Goal: Navigation & Orientation: Find specific page/section

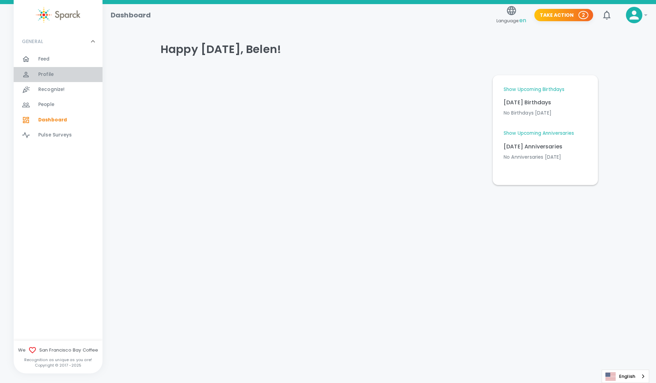
click at [56, 70] on div "Profile 0" at bounding box center [70, 75] width 64 height 10
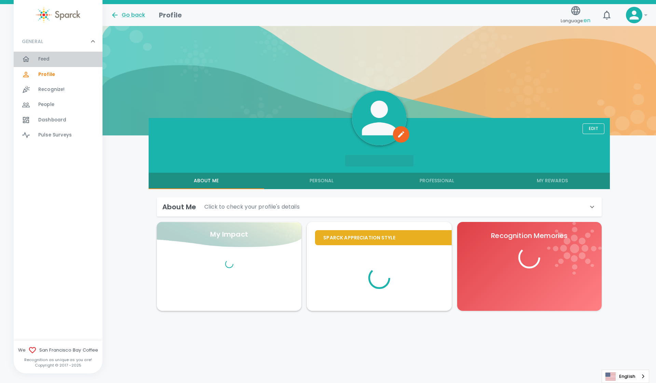
click at [49, 64] on div "Feed 0" at bounding box center [58, 59] width 89 height 15
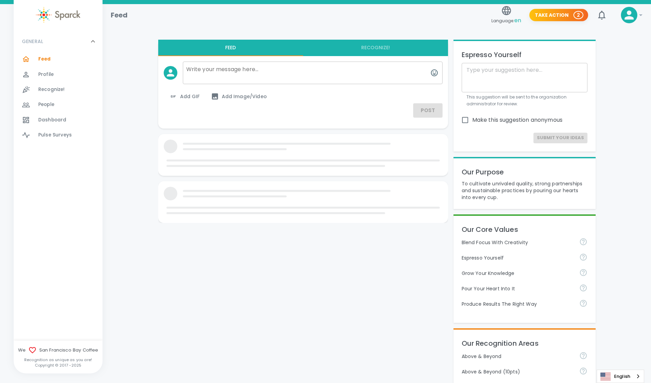
click at [46, 102] on span "People" at bounding box center [46, 104] width 16 height 7
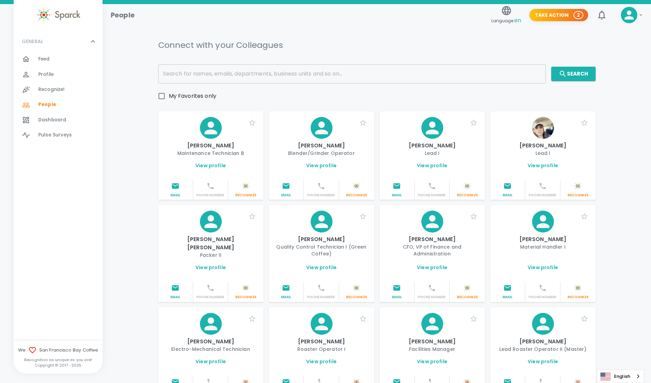
click at [42, 76] on span "Profile" at bounding box center [45, 74] width 15 height 7
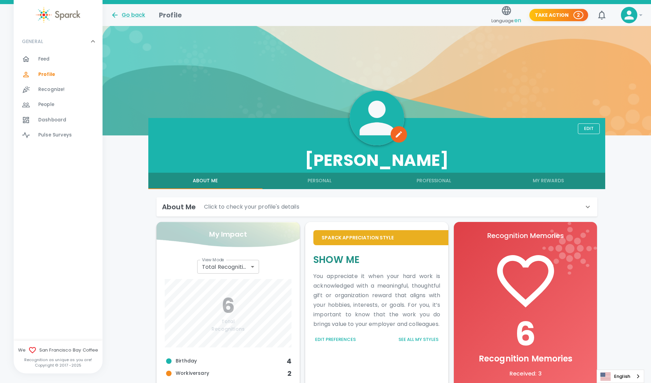
click at [40, 52] on div "Feed 0" at bounding box center [58, 59] width 89 height 15
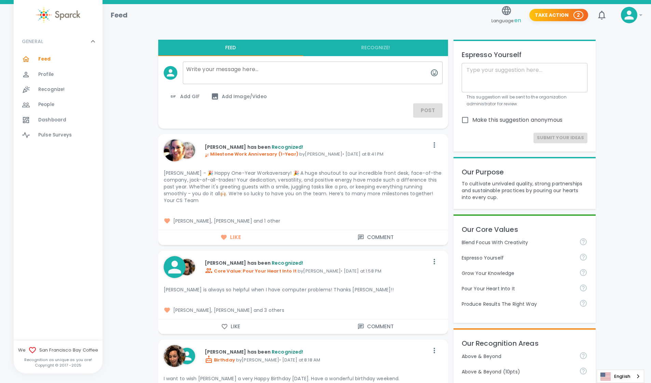
click at [44, 84] on div "Recognize! 0" at bounding box center [58, 89] width 89 height 15
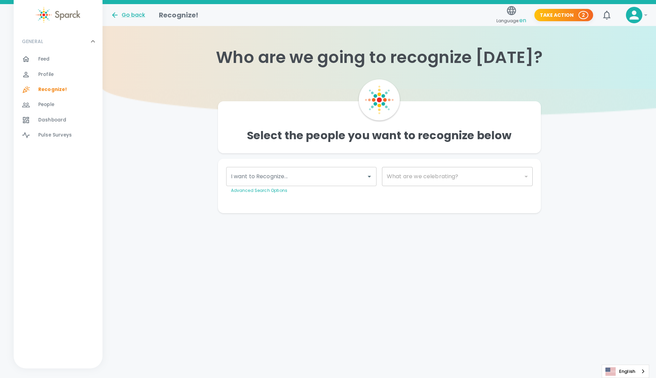
click at [54, 103] on span "People" at bounding box center [46, 104] width 16 height 7
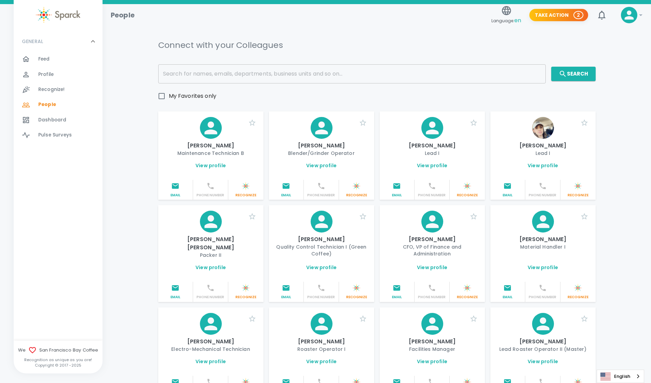
click at [354, 73] on input "text" at bounding box center [351, 73] width 387 height 19
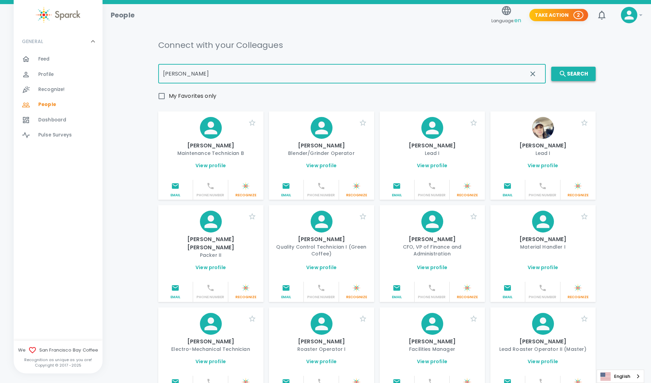
type input "CRUZ"
click at [569, 73] on button "Search" at bounding box center [573, 74] width 44 height 14
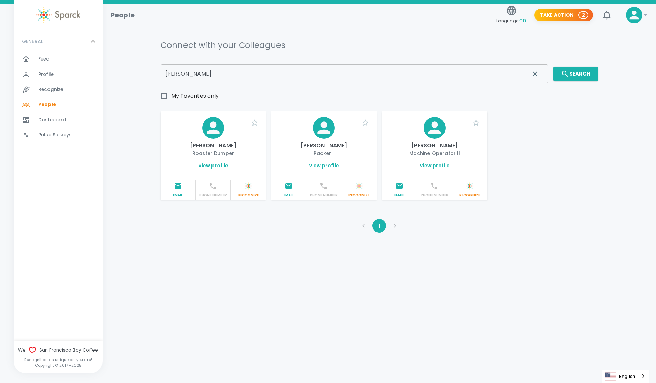
click at [328, 167] on link "View profile" at bounding box center [324, 165] width 30 height 7
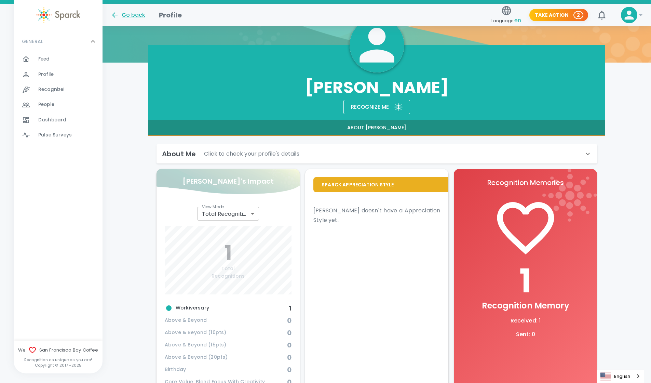
scroll to position [64, 0]
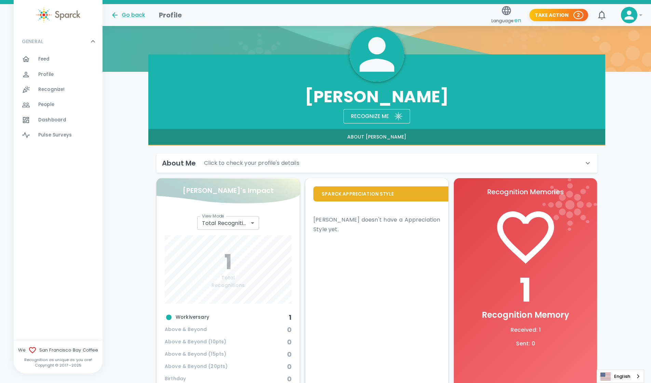
click at [534, 166] on div "About Me Click to check your profile's details" at bounding box center [373, 163] width 422 height 11
click at [535, 166] on div "About Me Click to check your profile's details" at bounding box center [373, 163] width 422 height 11
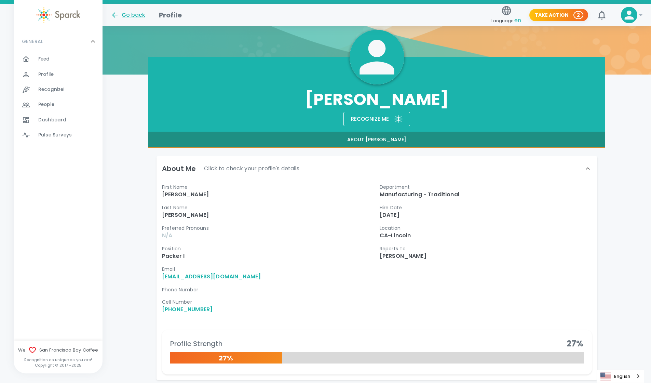
scroll to position [62, 0]
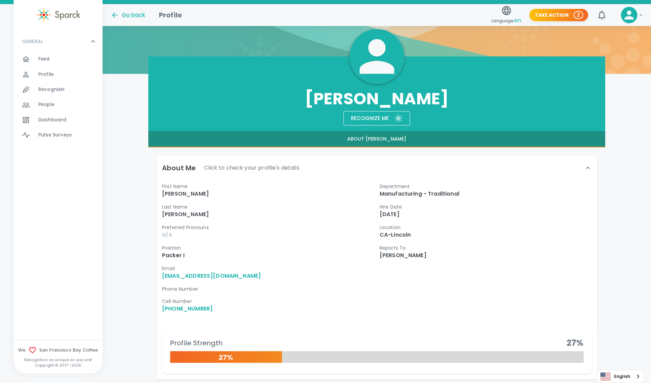
drag, startPoint x: 656, startPoint y: 86, endPoint x: 656, endPoint y: 115, distance: 29.4
click at [651, 115] on html "Skip Navigation Go back Profile Language: en Take Action 2 0 ! GENERAL 0 Feed 0…" at bounding box center [325, 335] width 651 height 794
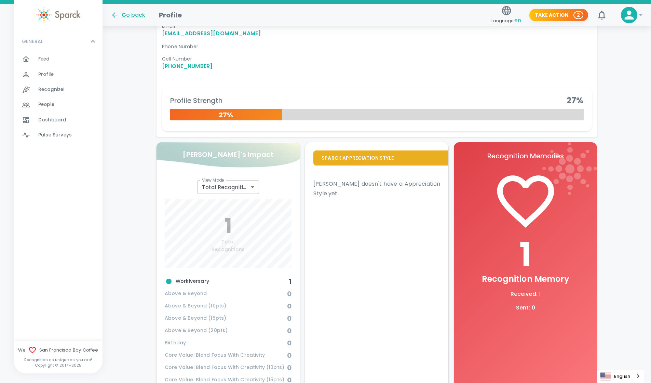
scroll to position [304, 0]
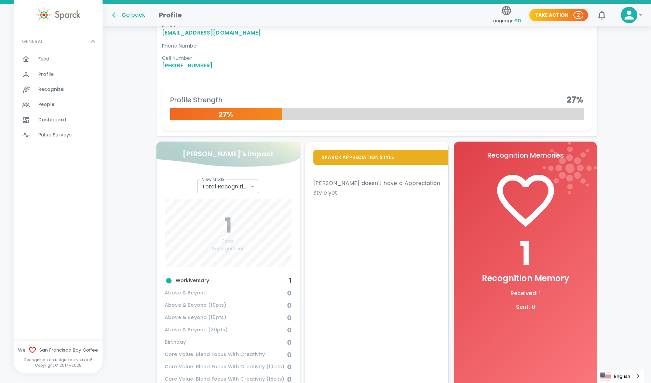
click at [211, 277] on span "Workiversary" at bounding box center [227, 280] width 124 height 8
click at [212, 281] on span "Workiversary" at bounding box center [227, 280] width 124 height 8
click at [252, 279] on span "Workiversary" at bounding box center [227, 280] width 124 height 8
click at [280, 280] on span "Workiversary" at bounding box center [227, 280] width 124 height 8
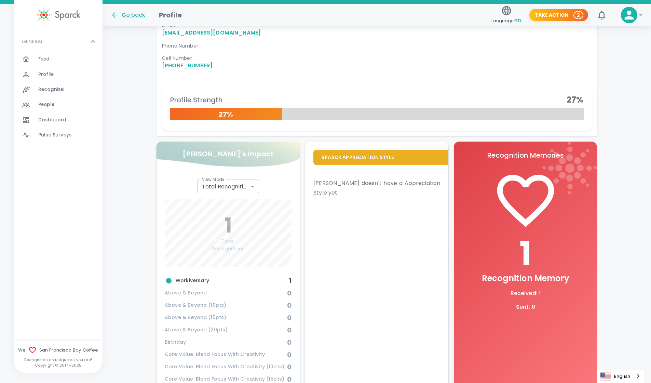
click at [241, 238] on h6 "Total Recognitions" at bounding box center [228, 244] width 33 height 15
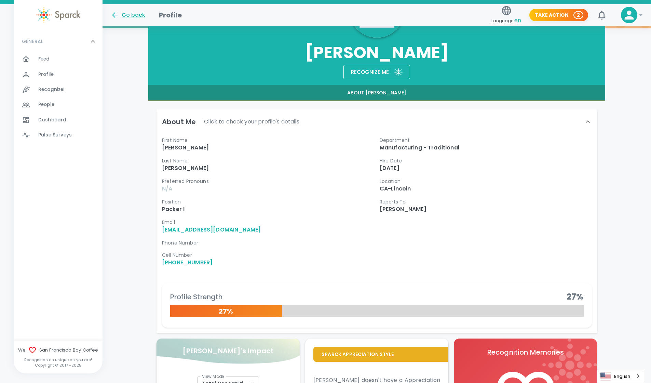
scroll to position [0, 0]
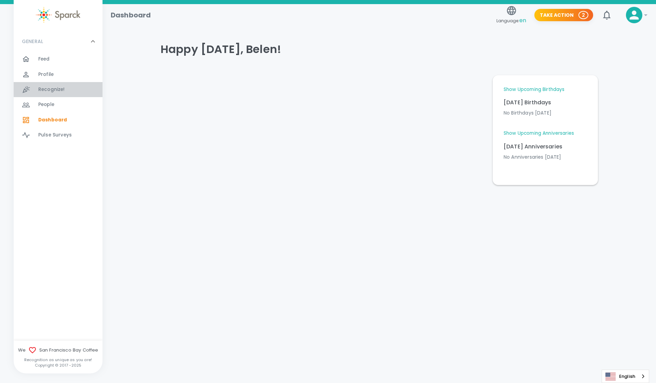
click at [39, 90] on span "Recognize!" at bounding box center [51, 89] width 27 height 7
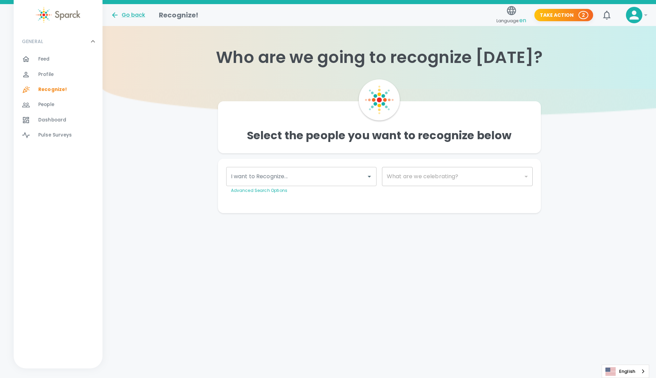
click at [42, 80] on div "Profile 0" at bounding box center [58, 74] width 89 height 15
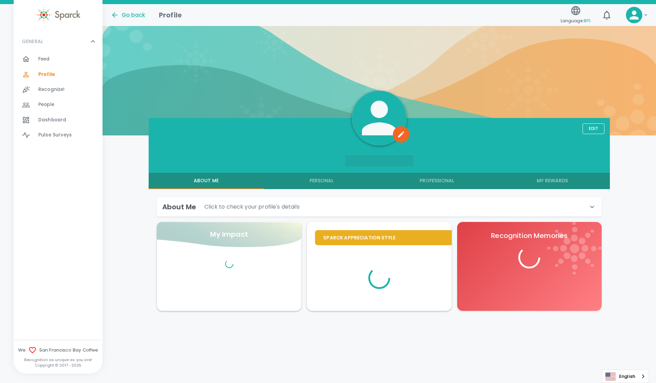
click at [46, 65] on div "Feed 0" at bounding box center [58, 59] width 89 height 15
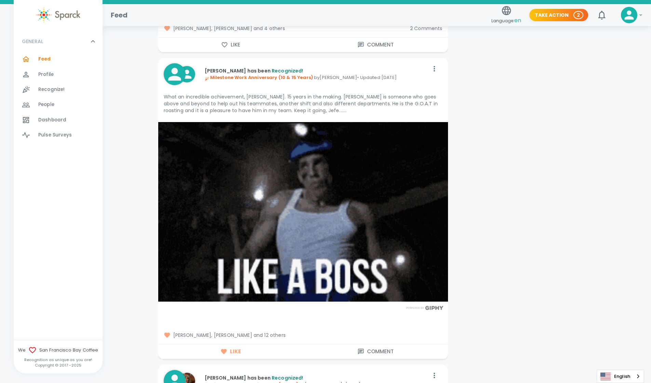
scroll to position [1283, 0]
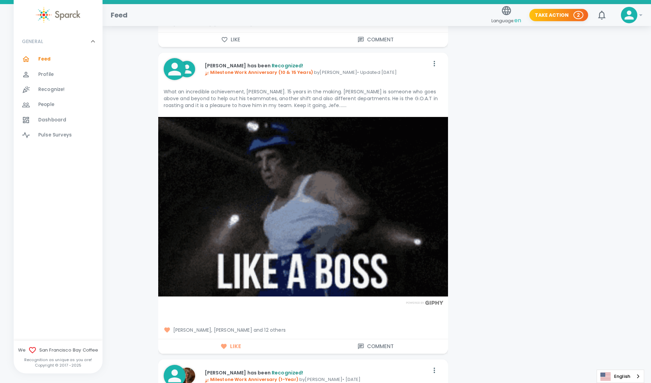
click at [274, 326] on span "[PERSON_NAME], [PERSON_NAME] and 12 others" at bounding box center [303, 329] width 279 height 7
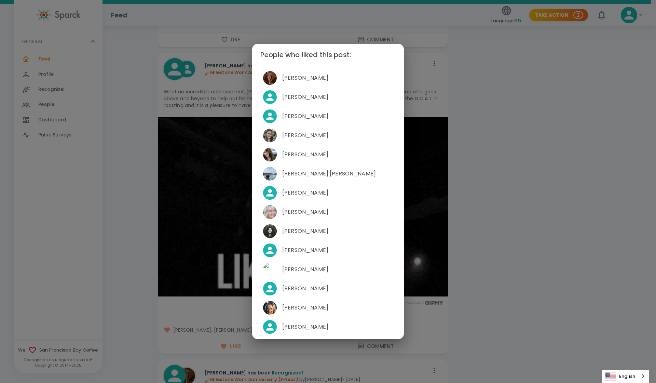
click at [626, 153] on div "People who liked this post: [PERSON_NAME] [PERSON_NAME] [PERSON_NAME] [PERSON_N…" at bounding box center [328, 191] width 656 height 383
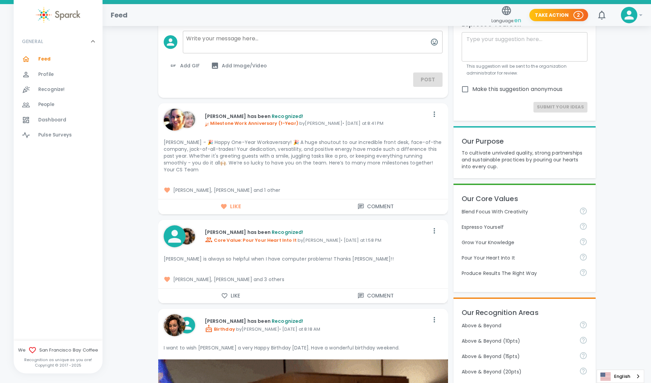
scroll to position [0, 0]
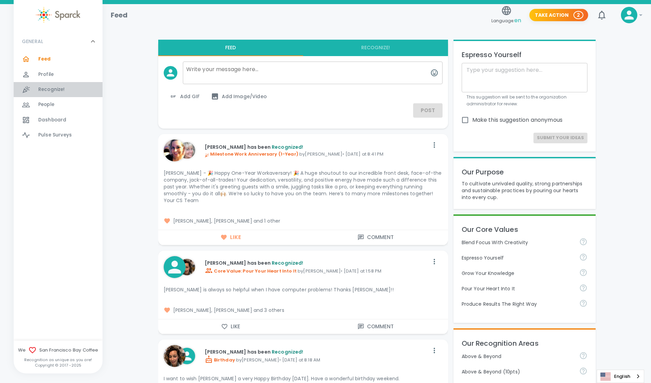
click at [68, 86] on div "Recognize! 0" at bounding box center [70, 90] width 64 height 10
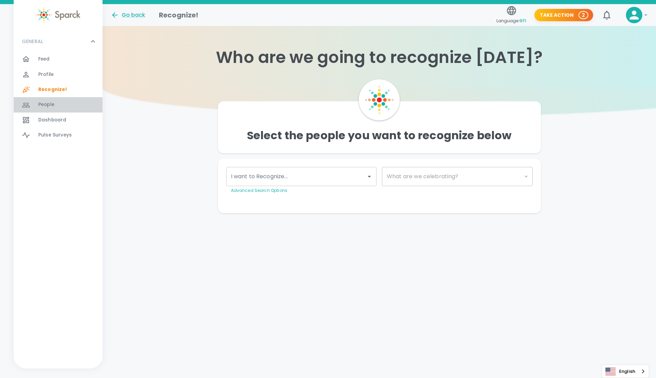
click at [52, 112] on div "People 0" at bounding box center [58, 104] width 89 height 15
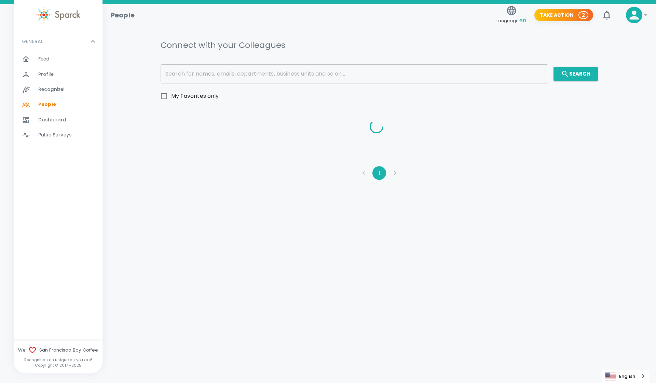
click at [58, 120] on span "Dashboard" at bounding box center [52, 120] width 28 height 7
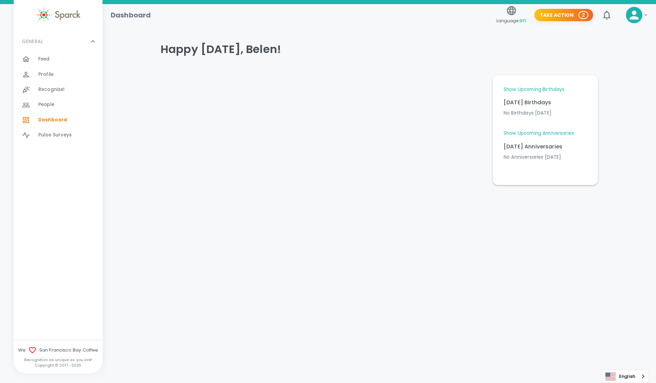
click at [543, 85] on div "Show Upcoming Birthdays [DATE] Birthdays No Birthdays [DATE] Upcoming Birthdays…" at bounding box center [545, 129] width 89 height 93
click at [543, 91] on link "Show Upcoming Birthdays" at bounding box center [534, 89] width 61 height 7
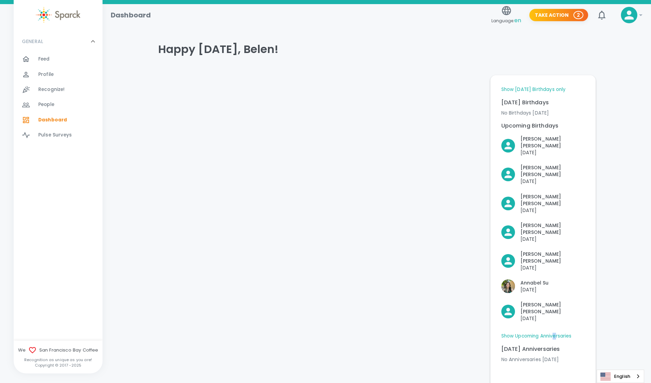
click at [556, 332] on link "Show Upcoming Anniversaries" at bounding box center [536, 335] width 70 height 7
